Goal: Find specific page/section: Find specific page/section

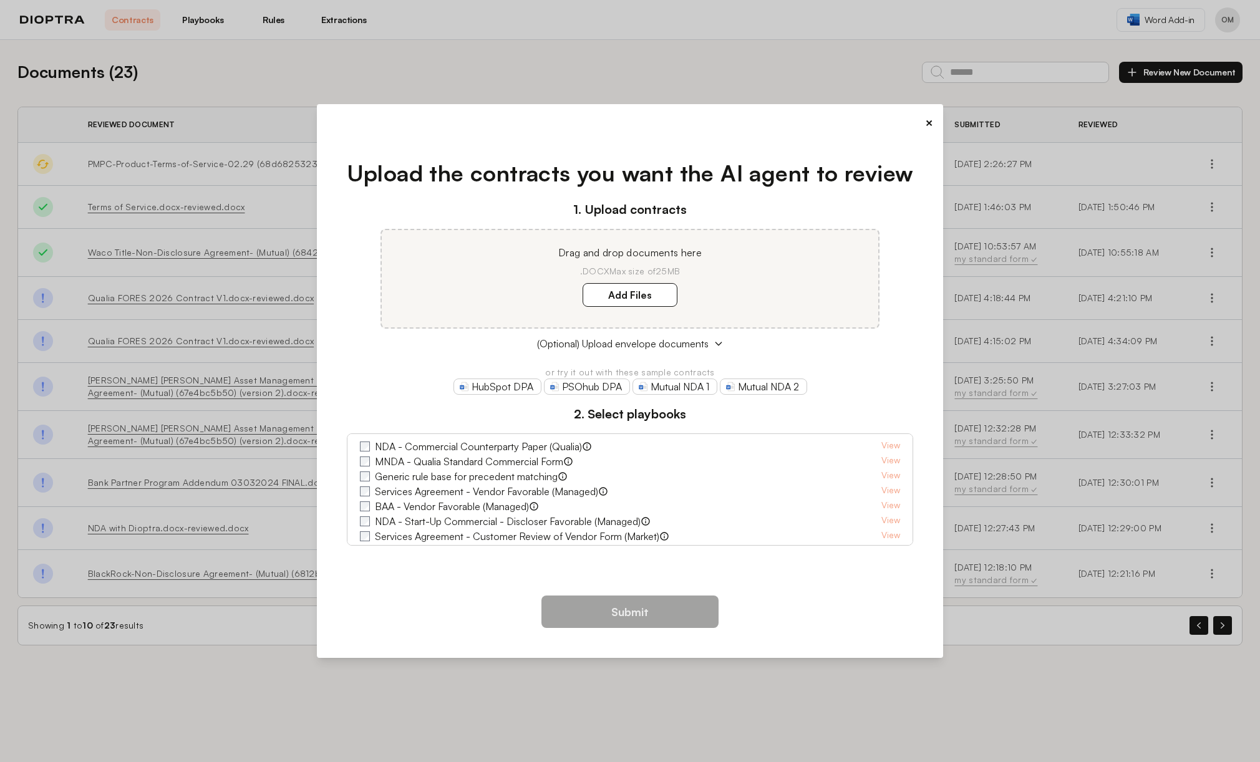
click at [928, 119] on button "×" at bounding box center [929, 122] width 8 height 17
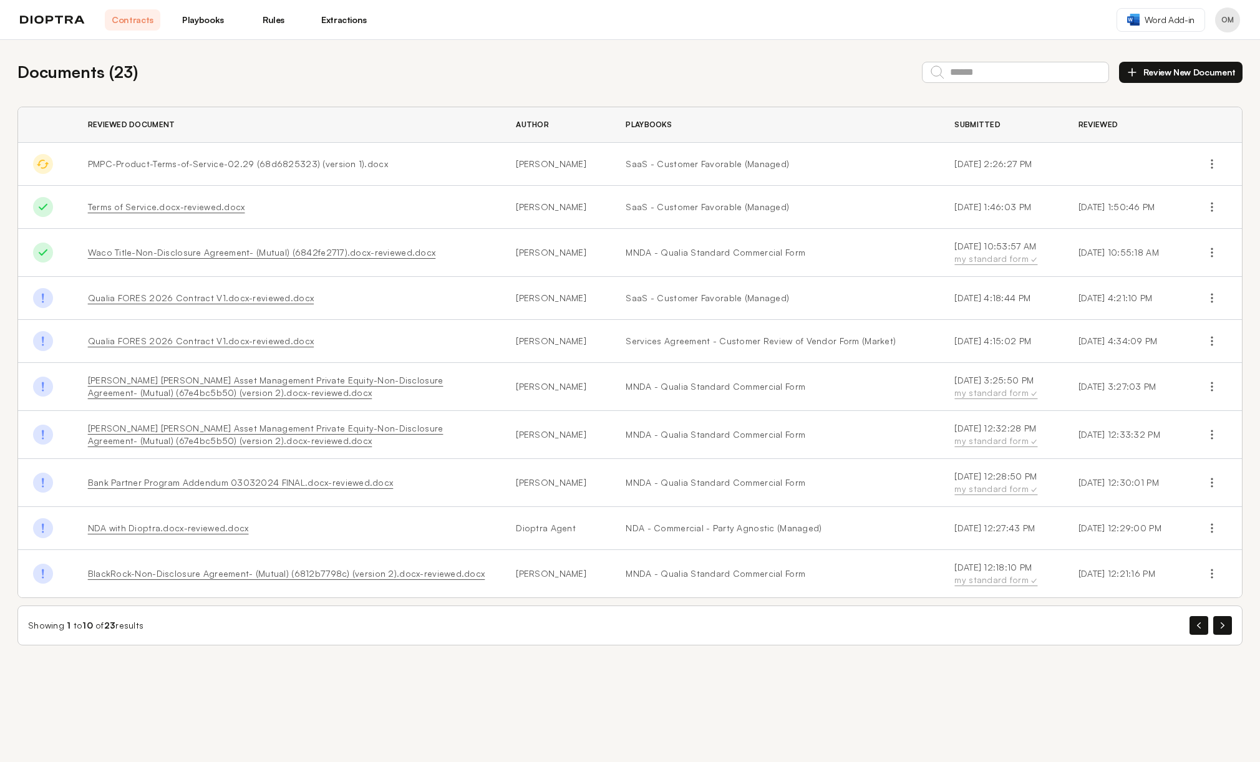
click at [1177, 3] on header "Contracts Playbooks Rules Extractions Word Add-in OM" at bounding box center [630, 20] width 1260 height 40
click at [1175, 20] on span "Word Add-in" at bounding box center [1170, 20] width 50 height 12
click at [54, 19] on img at bounding box center [52, 20] width 65 height 9
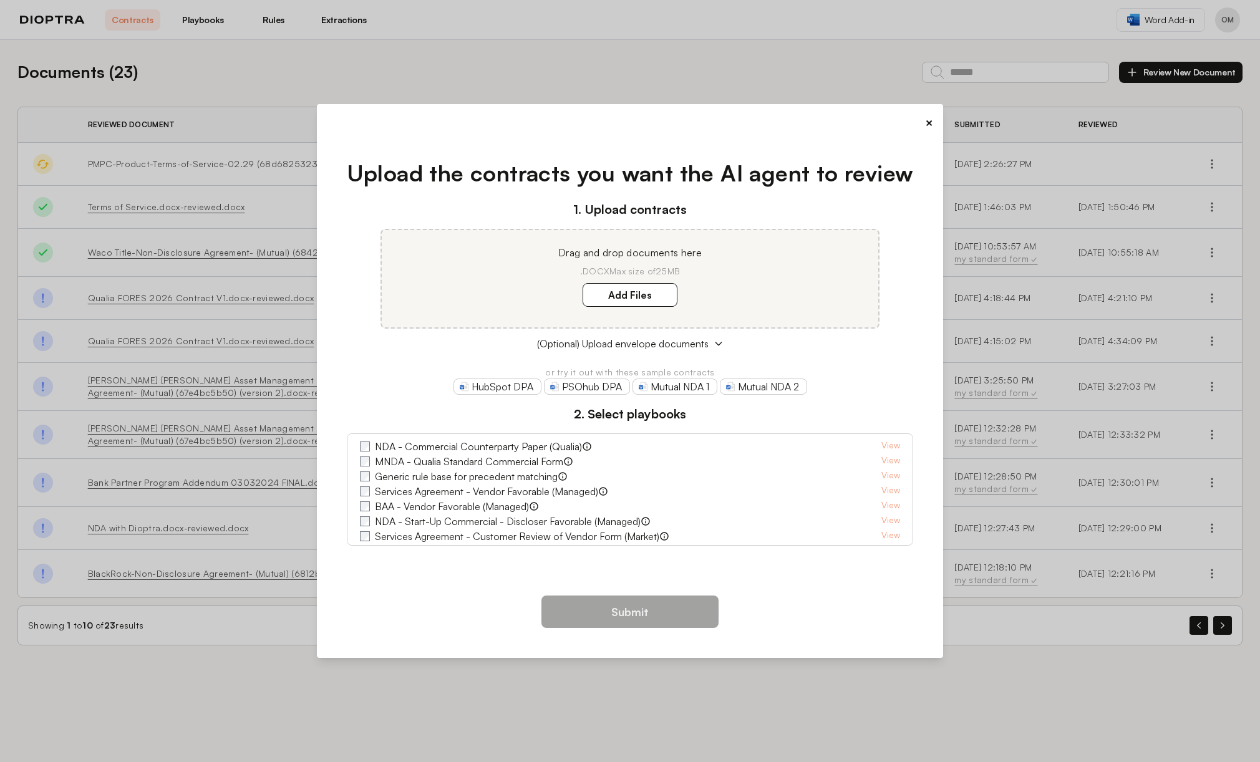
click at [928, 122] on button "×" at bounding box center [929, 122] width 8 height 17
